Goal: Task Accomplishment & Management: Manage account settings

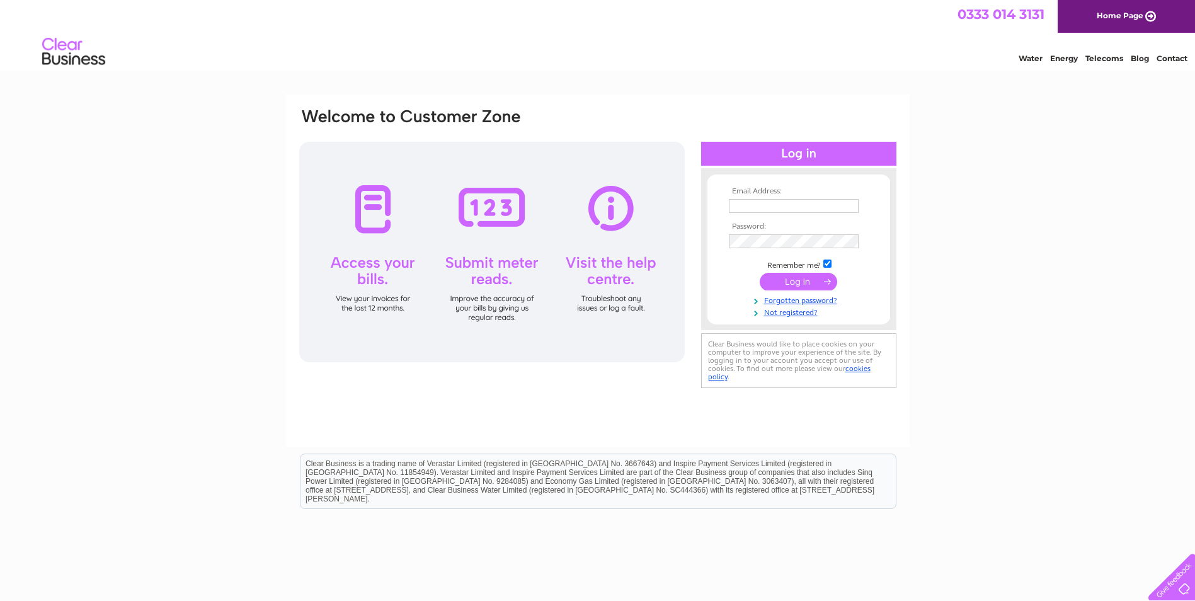
type input "[EMAIL_ADDRESS][DOMAIN_NAME]"
click at [788, 282] on input "submit" at bounding box center [798, 282] width 77 height 18
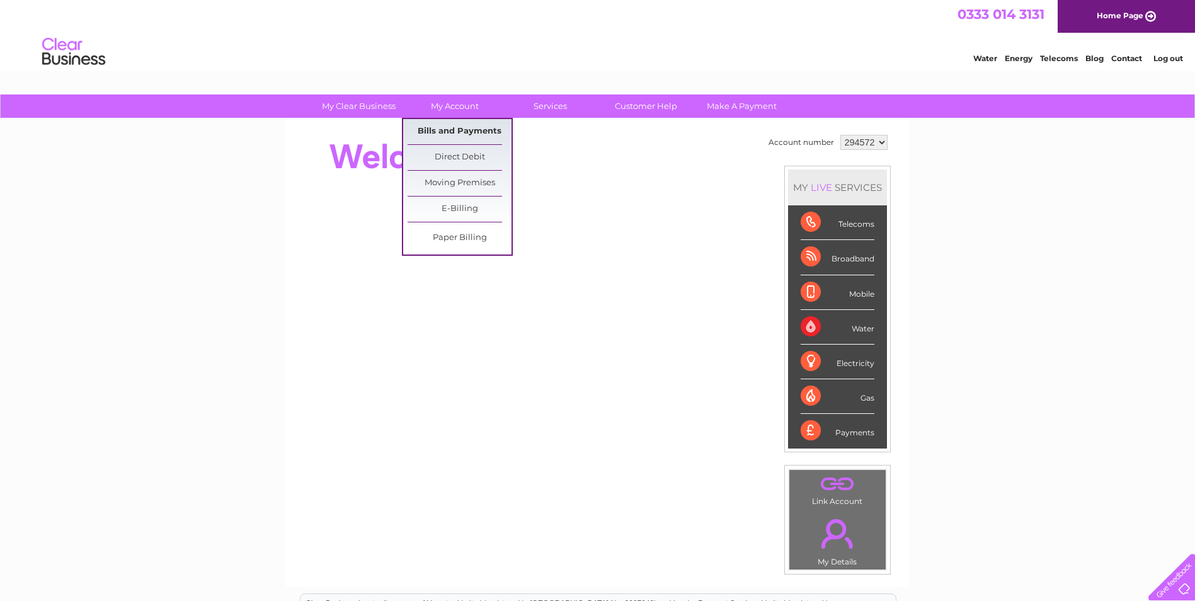
click at [476, 133] on link "Bills and Payments" at bounding box center [459, 131] width 104 height 25
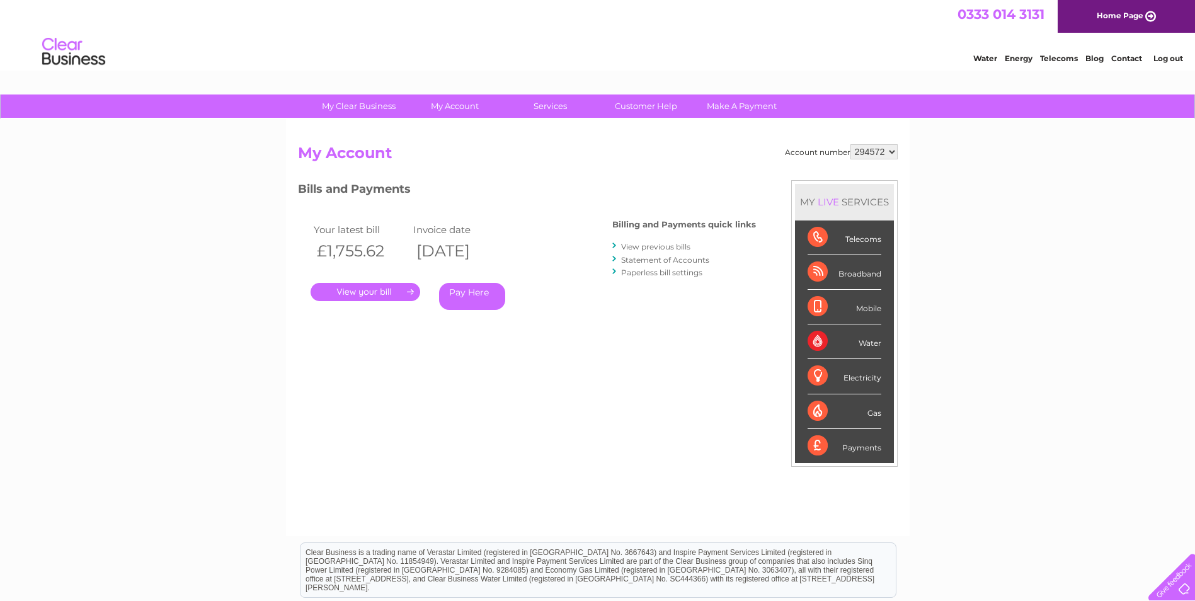
click at [363, 290] on link "." at bounding box center [365, 292] width 110 height 18
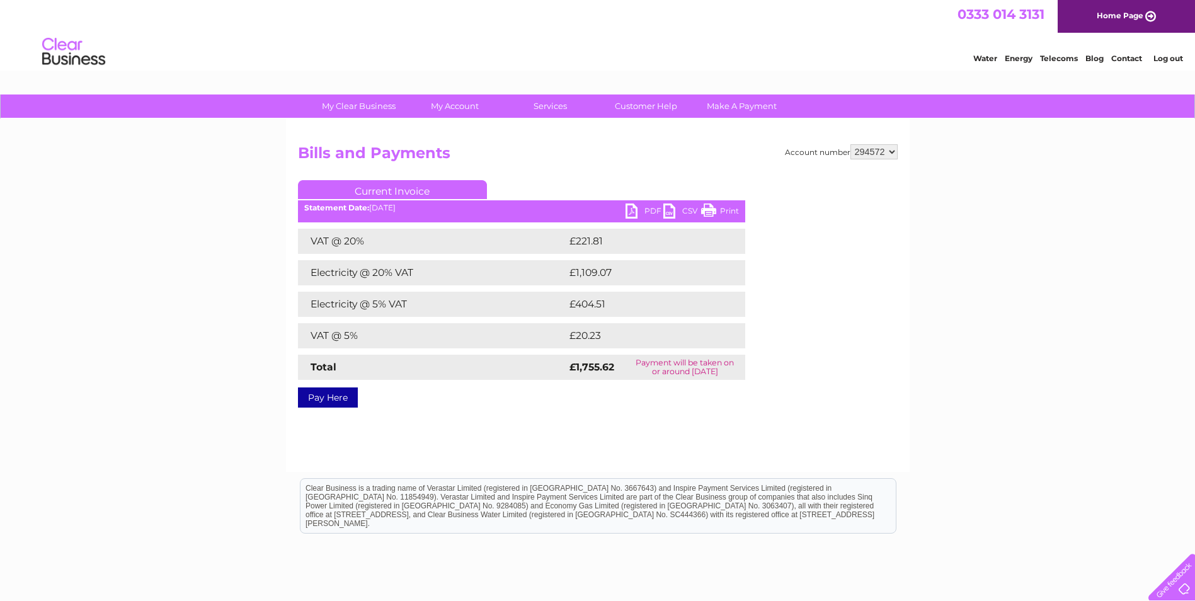
click at [627, 215] on link "PDF" at bounding box center [644, 212] width 38 height 18
